Goal: Task Accomplishment & Management: Complete application form

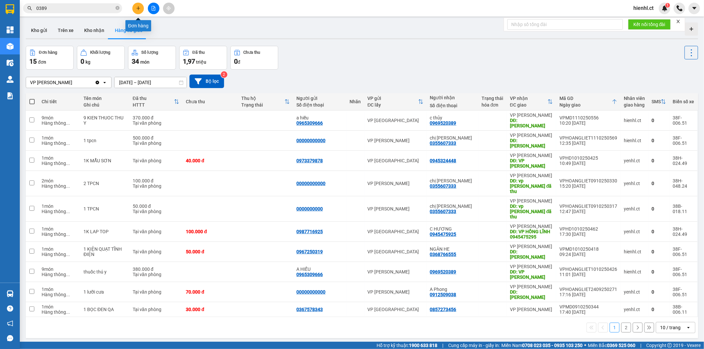
click at [137, 5] on button at bounding box center [138, 9] width 12 height 12
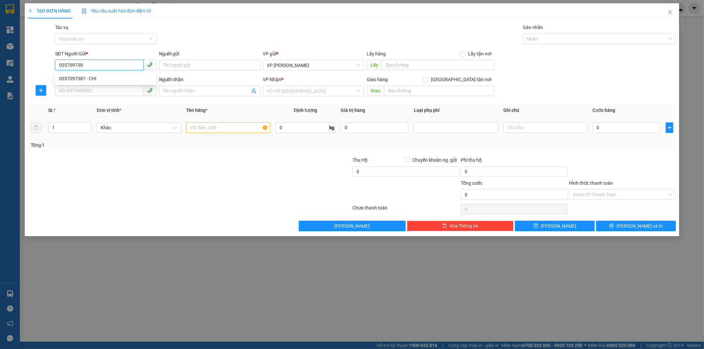
type input "0357097387"
click at [89, 74] on div "0357097387 - CHI" at bounding box center [105, 78] width 101 height 11
type input "CHI"
type input "0867175452"
type input "E Khuê"
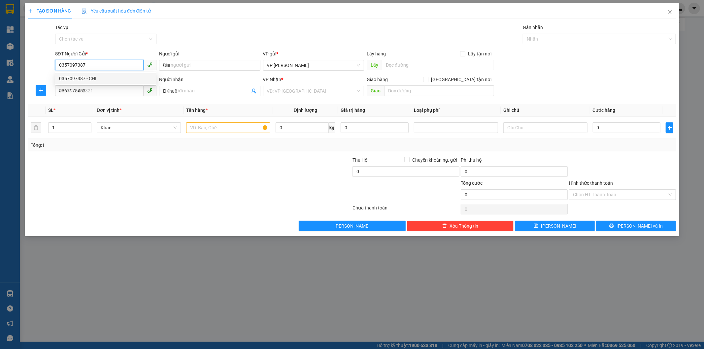
type input "60.000"
type input "0357097387"
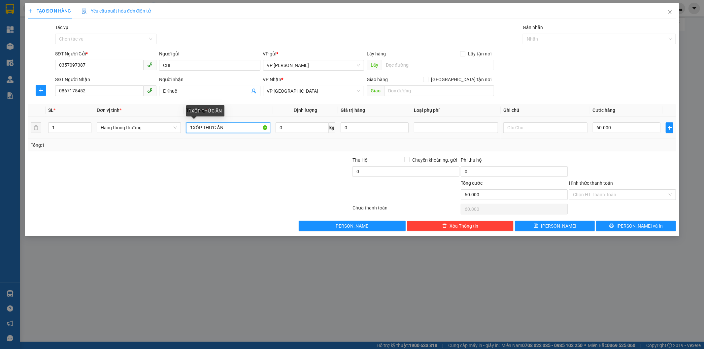
click at [200, 128] on input "1XÔP THỨC ĂN" at bounding box center [228, 127] width 84 height 11
click at [201, 127] on input "1XÔP THỨC ĂN" at bounding box center [228, 127] width 84 height 11
type input "1 KIỆN THỨC ĂN"
click at [600, 127] on input "60.000" at bounding box center [627, 127] width 68 height 11
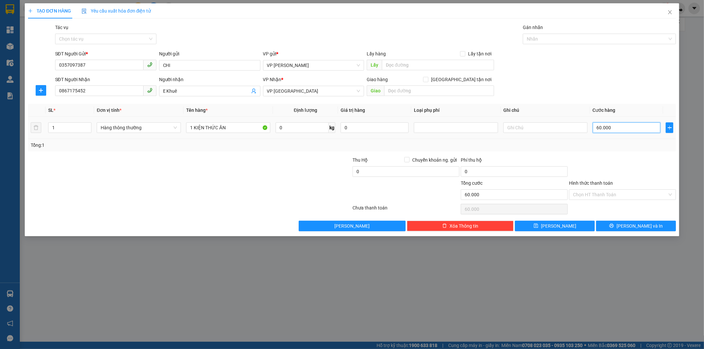
click at [600, 127] on input "60.000" at bounding box center [627, 127] width 68 height 11
type input "0"
type input "50.000"
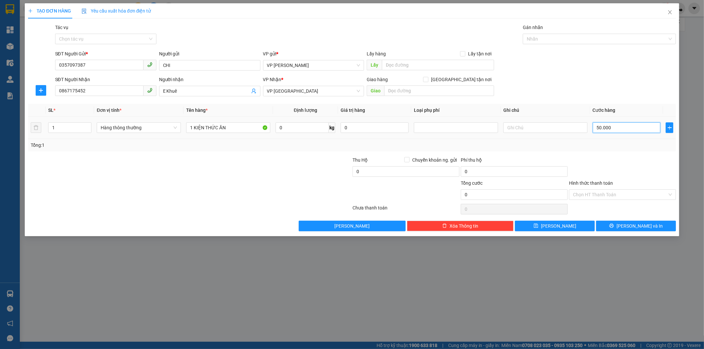
type input "50.000"
click at [588, 195] on input "Hình thức thanh toán" at bounding box center [620, 195] width 94 height 10
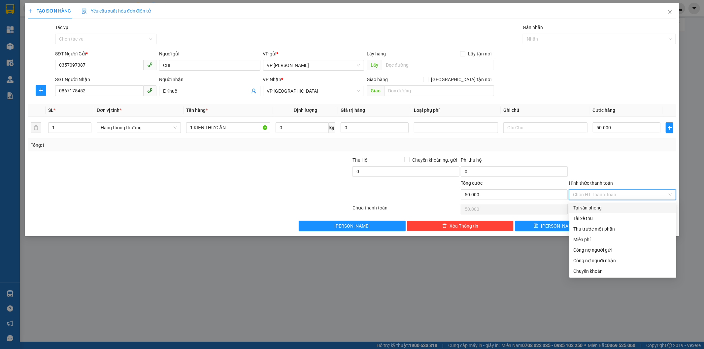
click at [600, 207] on div "Tại văn phòng" at bounding box center [622, 207] width 99 height 7
type input "0"
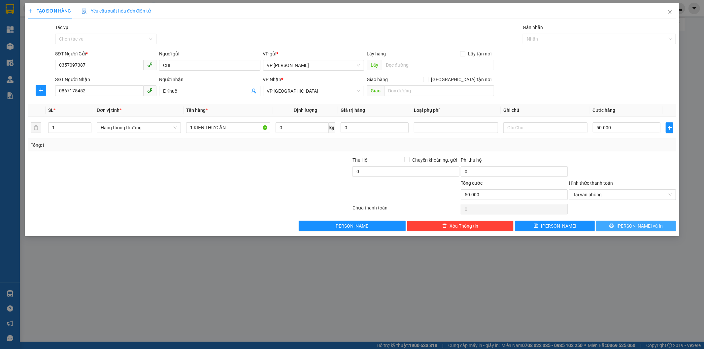
click at [614, 224] on icon "printer" at bounding box center [611, 226] width 4 height 4
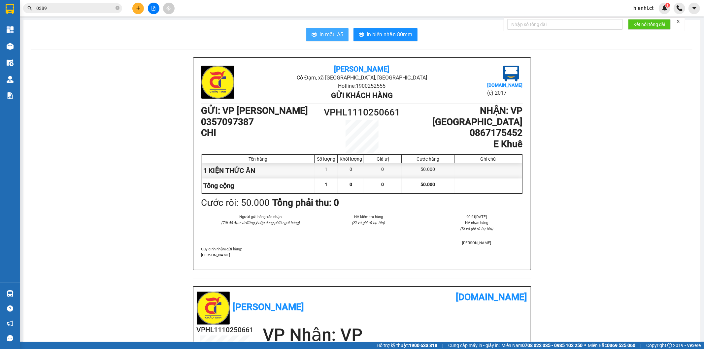
click at [314, 32] on button "In mẫu A5" at bounding box center [327, 34] width 42 height 13
click at [143, 9] on button at bounding box center [138, 9] width 12 height 12
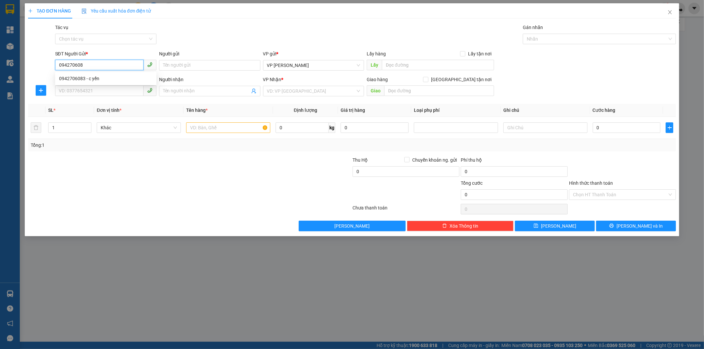
type input "0942706083"
click at [125, 74] on div "0942706083 - c yến" at bounding box center [105, 78] width 101 height 11
type input "c yến"
type input "0336880907"
type input "c vân anh"
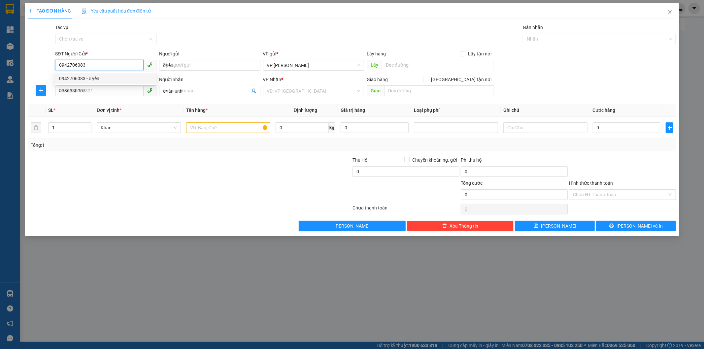
type input "40.000"
type input "0942706083"
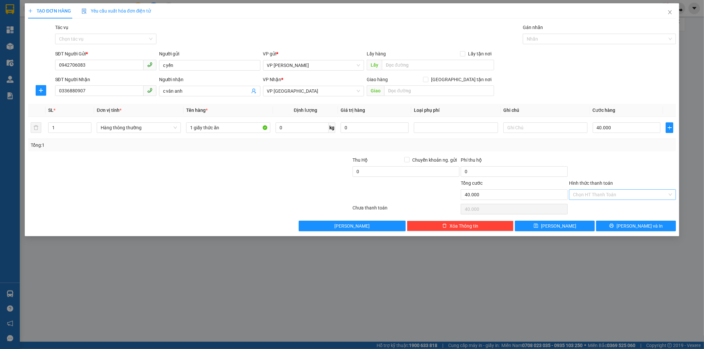
click at [612, 193] on input "Hình thức thanh toán" at bounding box center [620, 195] width 94 height 10
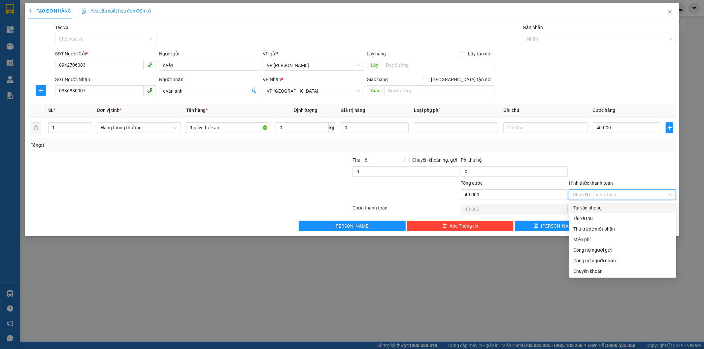
click at [586, 206] on div "Tại văn phòng" at bounding box center [622, 207] width 99 height 7
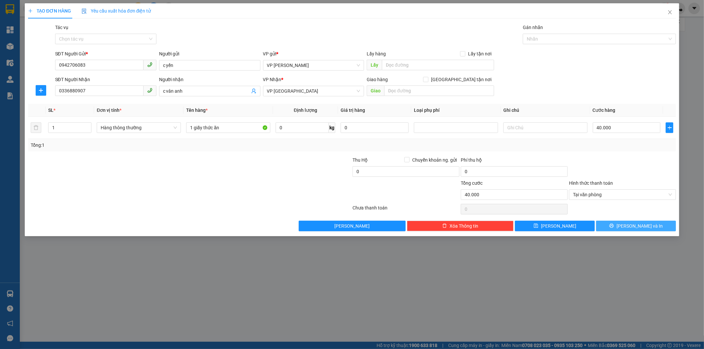
click at [647, 225] on span "[PERSON_NAME] và In" at bounding box center [639, 225] width 46 height 7
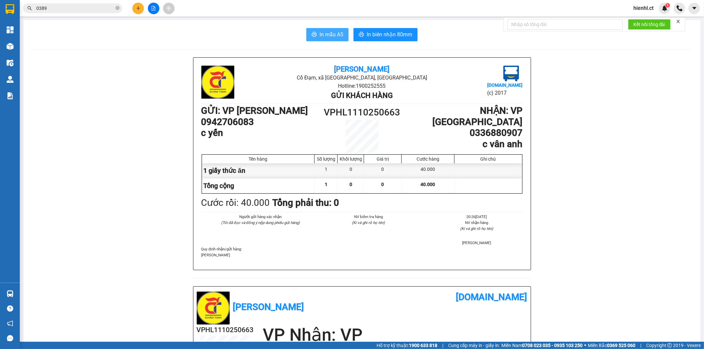
click at [328, 32] on span "In mẫu A5" at bounding box center [331, 34] width 24 height 8
